Goal: Information Seeking & Learning: Learn about a topic

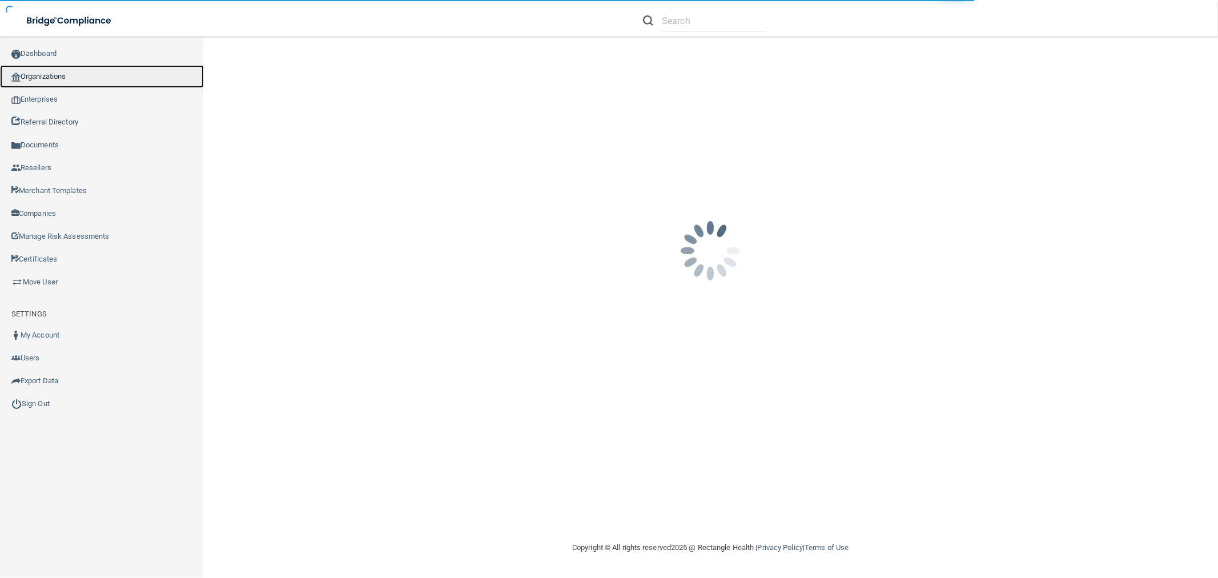
click at [80, 75] on link "Organizations" at bounding box center [102, 76] width 204 height 23
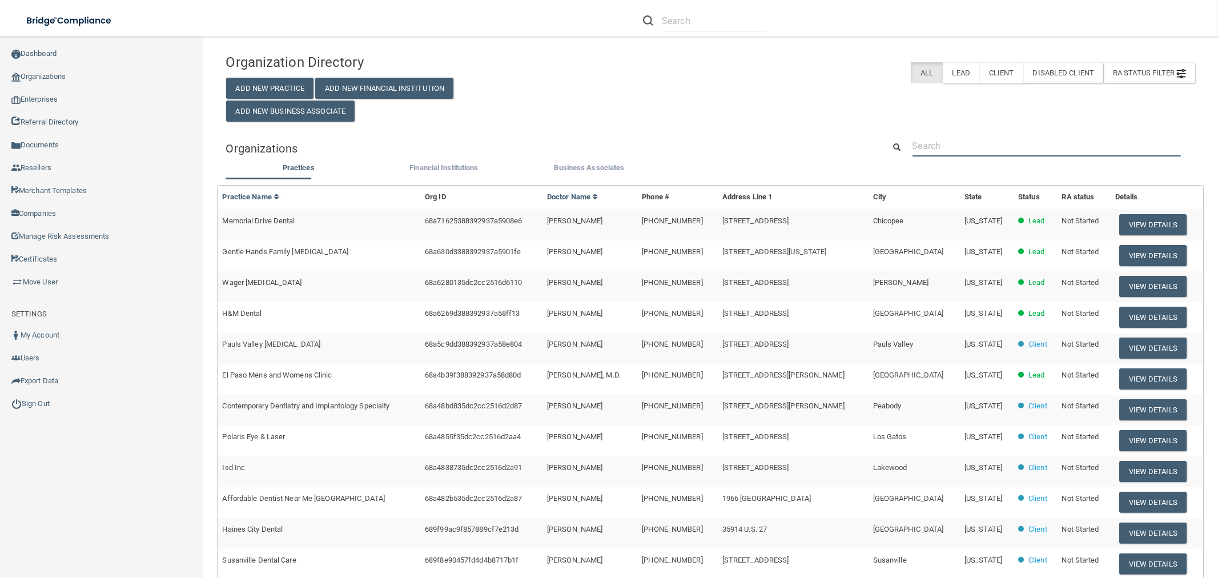
click at [1013, 142] on input "text" at bounding box center [1047, 145] width 268 height 21
paste input "[EMAIL_ADDRESS][DOMAIN_NAME]"
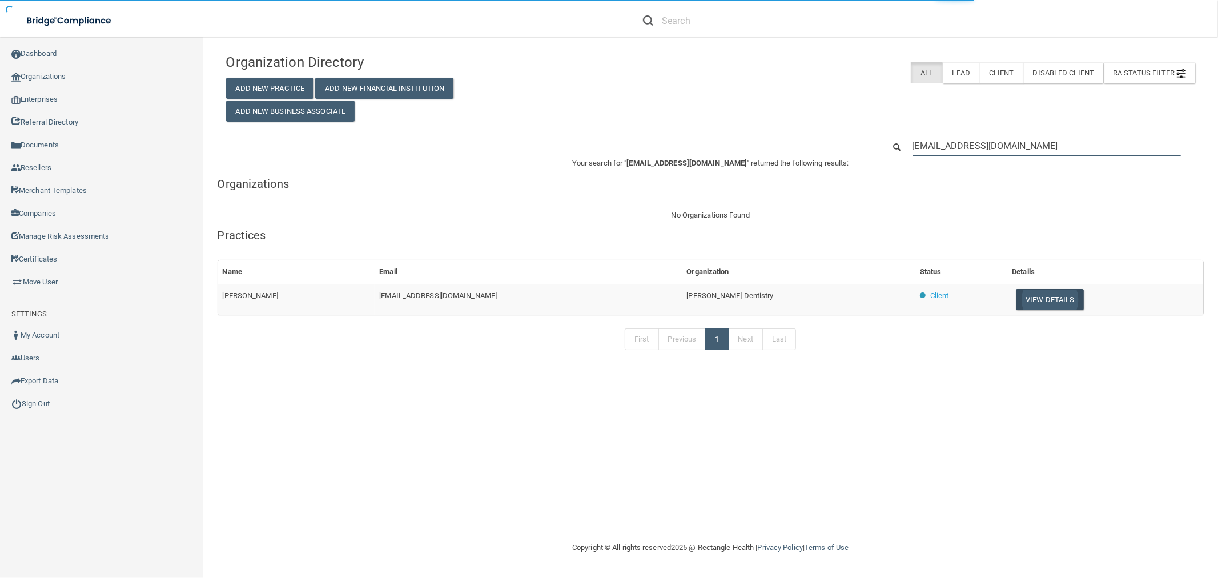
type input "[EMAIL_ADDRESS][DOMAIN_NAME]"
click at [1024, 293] on button "View Details" at bounding box center [1049, 299] width 67 height 21
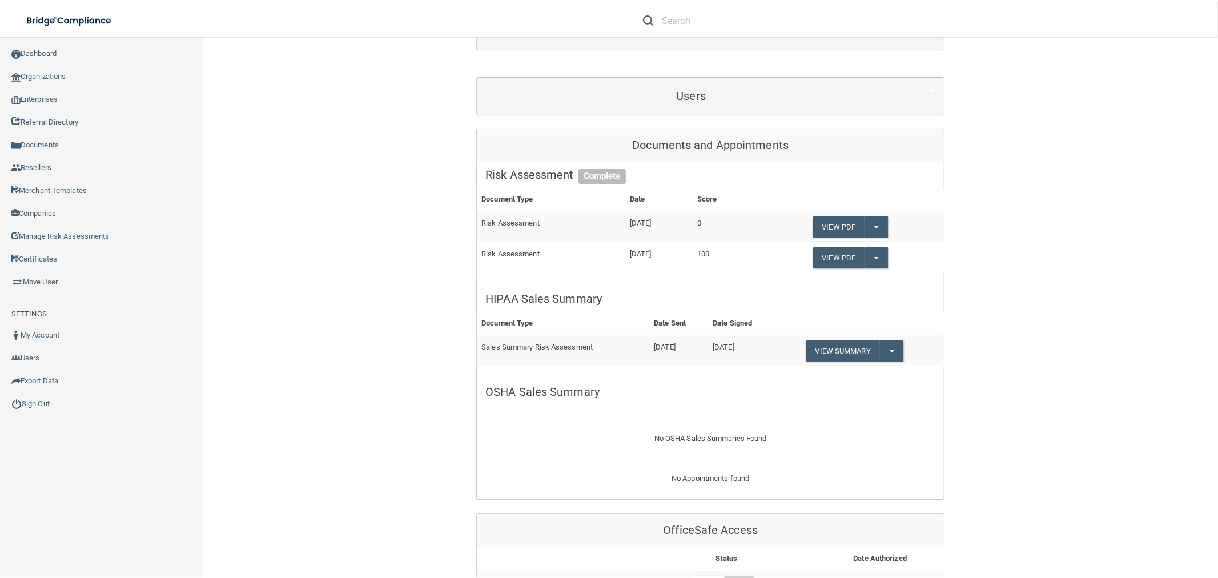
scroll to position [63, 0]
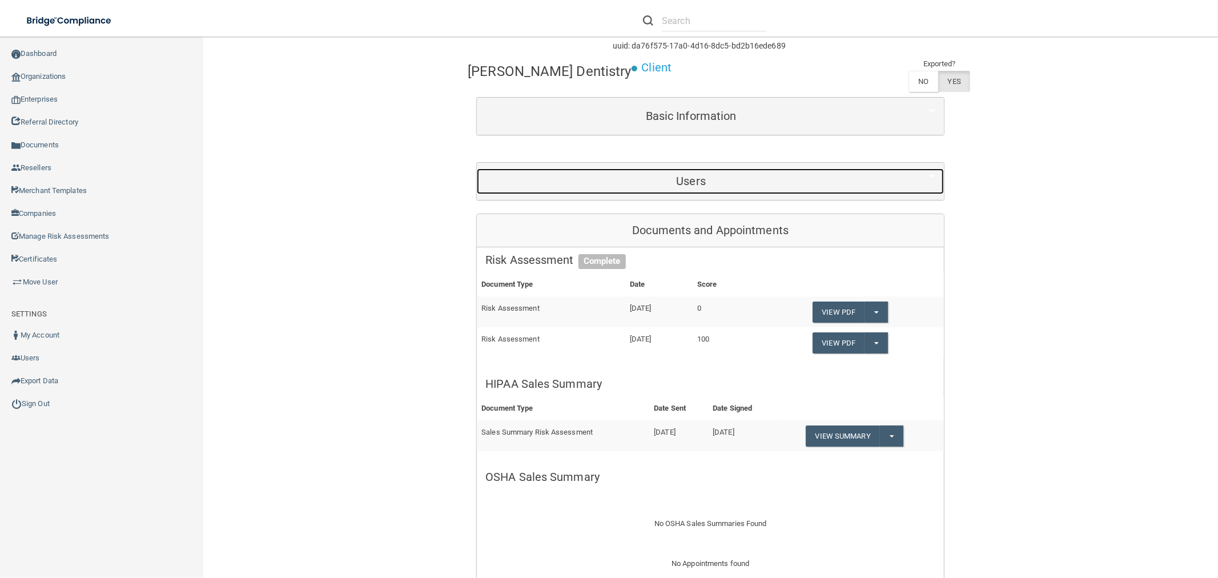
click at [708, 186] on h5 "Users" at bounding box center [691, 181] width 411 height 13
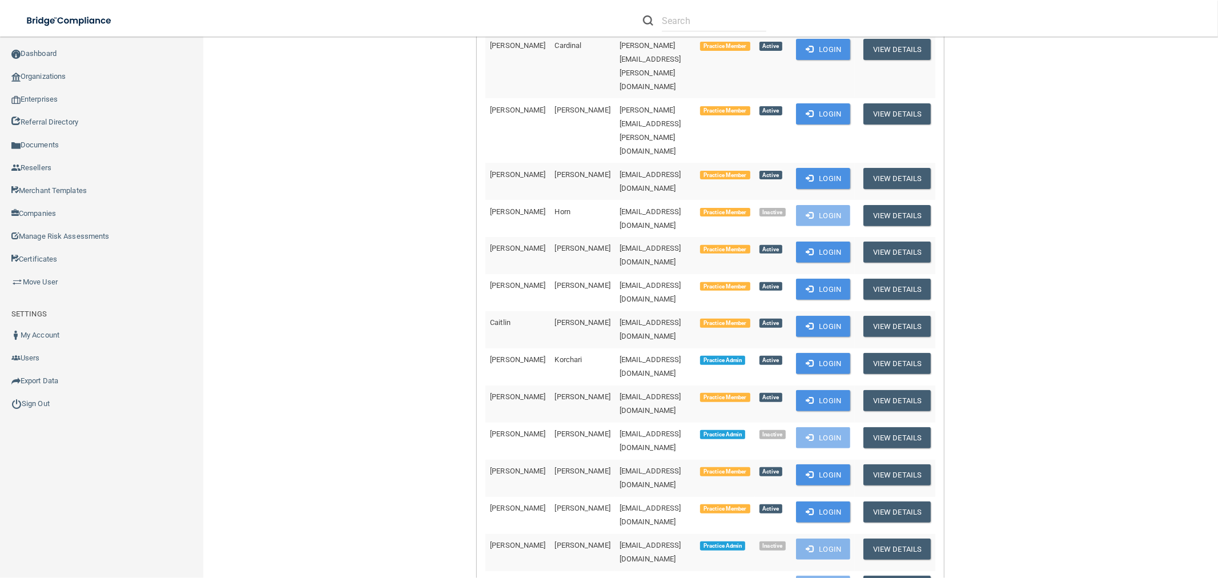
scroll to position [190, 0]
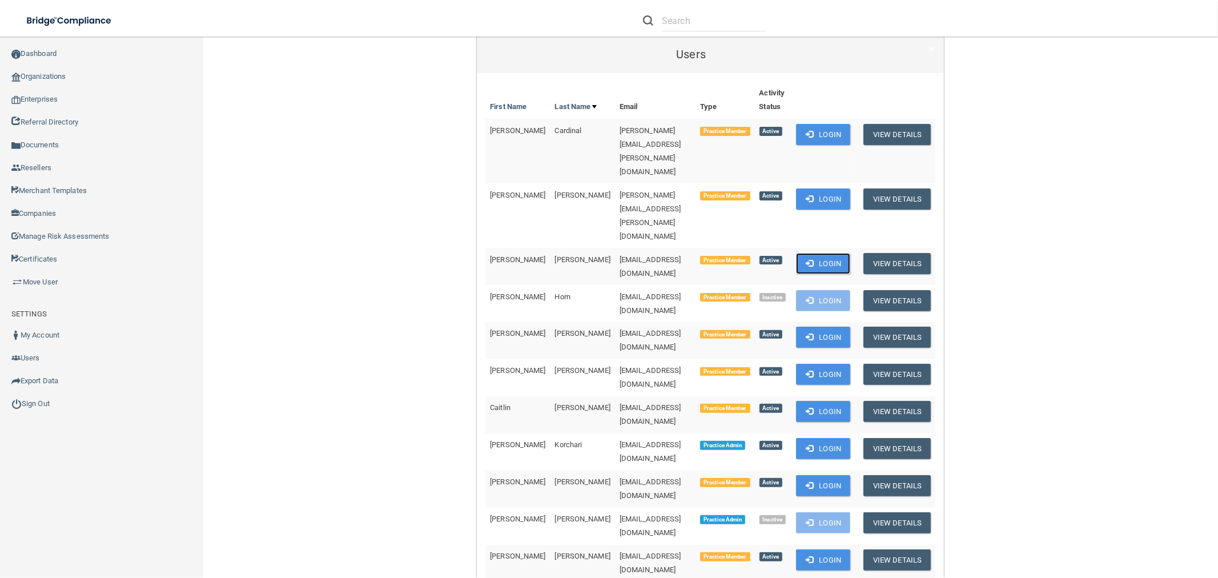
click at [832, 253] on button "Login" at bounding box center [823, 263] width 54 height 21
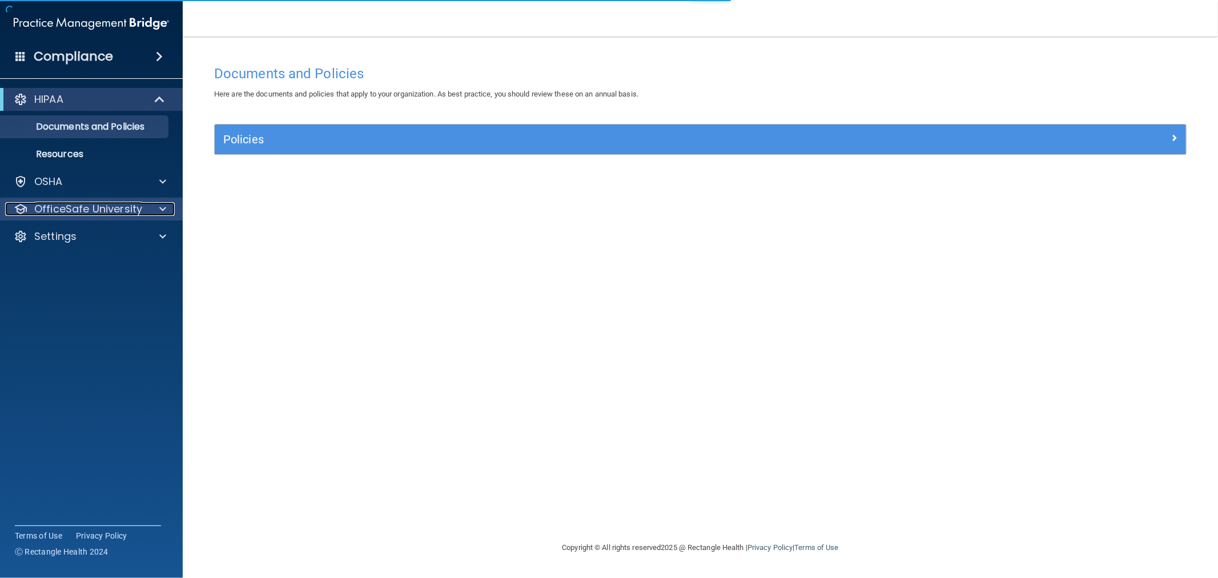
click at [56, 211] on p "OfficeSafe University" at bounding box center [88, 209] width 108 height 14
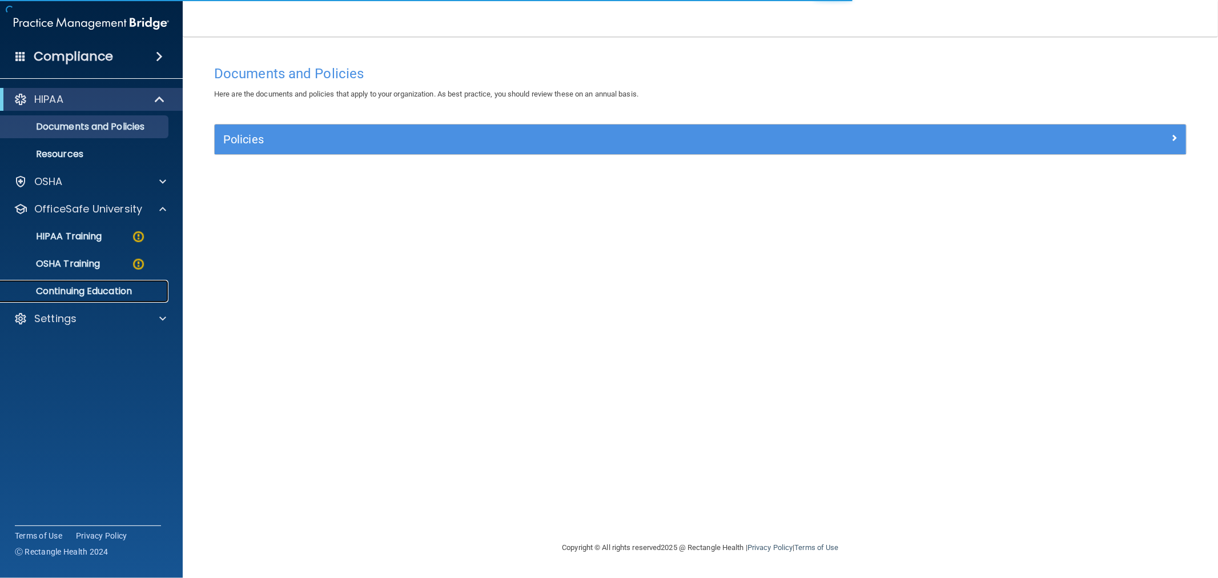
click at [70, 289] on p "Continuing Education" at bounding box center [85, 291] width 156 height 11
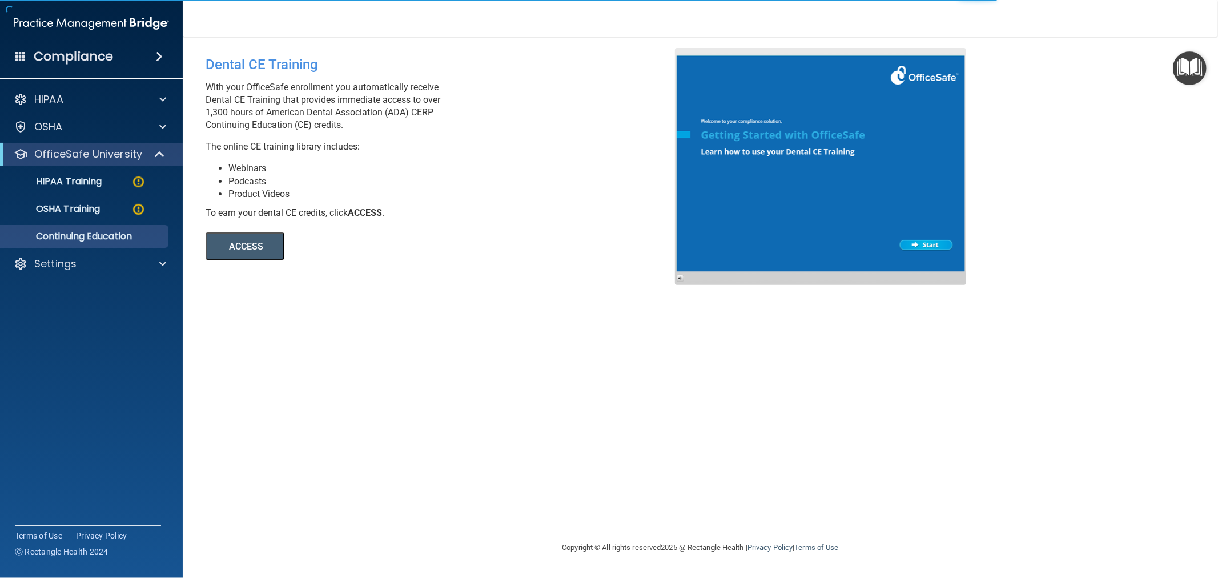
click at [226, 246] on button "ACCESS" at bounding box center [245, 245] width 79 height 27
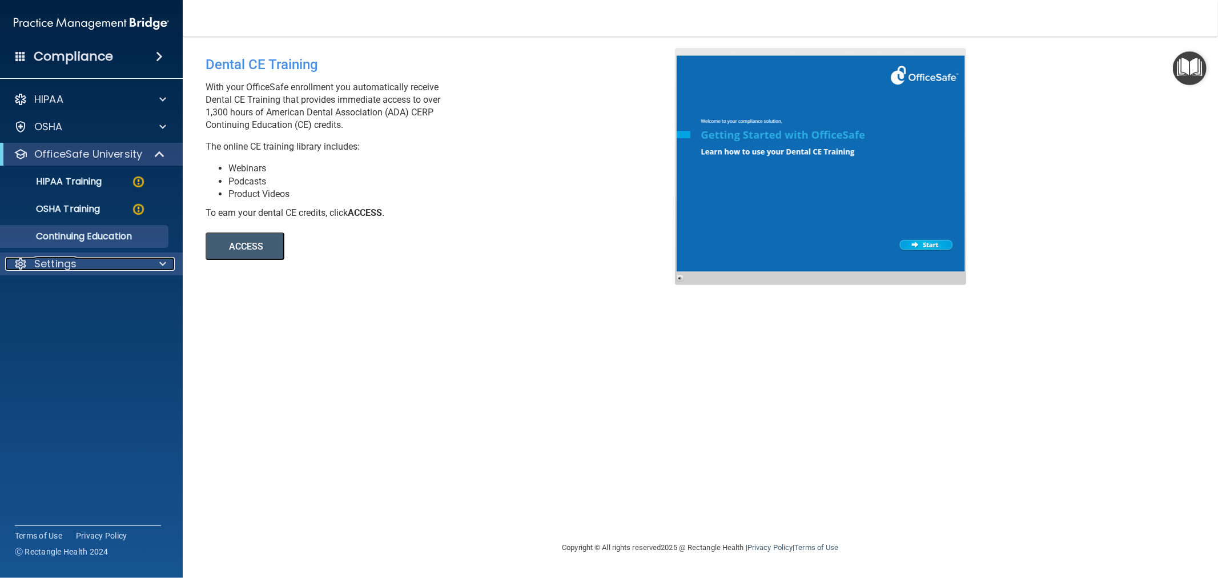
click at [51, 266] on p "Settings" at bounding box center [55, 264] width 42 height 14
click at [53, 320] on p "Sign Out" at bounding box center [85, 318] width 156 height 11
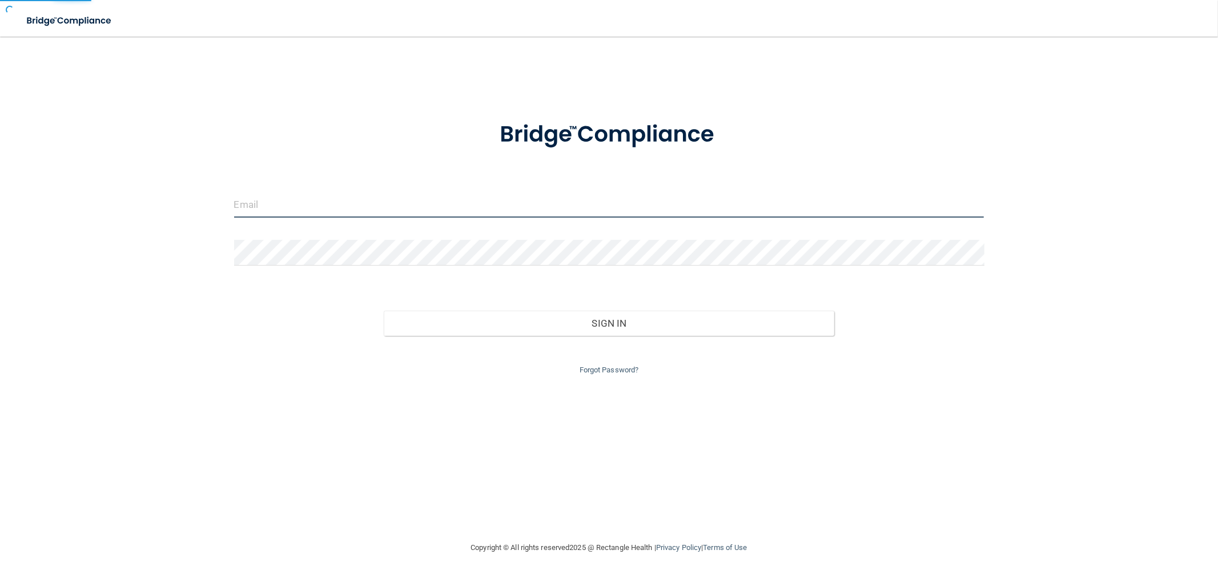
type input "[EMAIL_ADDRESS][DOMAIN_NAME]"
